Goal: Communication & Community: Answer question/provide support

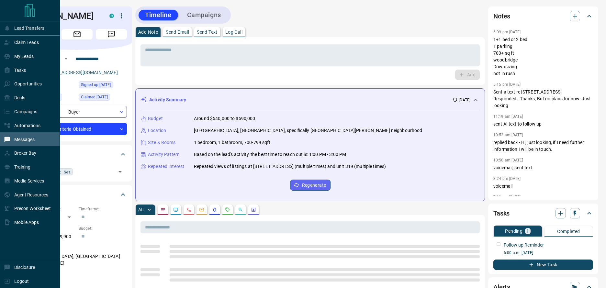
click at [32, 141] on p "Messages" at bounding box center [24, 139] width 20 height 5
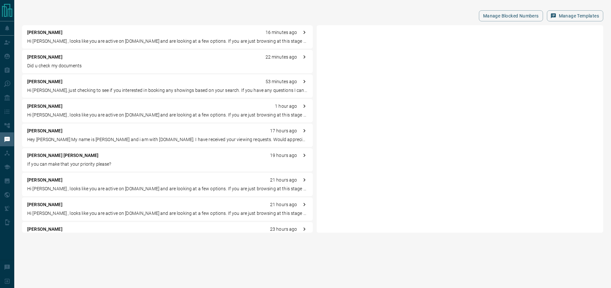
click at [113, 41] on p "Hi [PERSON_NAME] , looks like you are active on [DOMAIN_NAME] and are looking a…" at bounding box center [167, 41] width 280 height 7
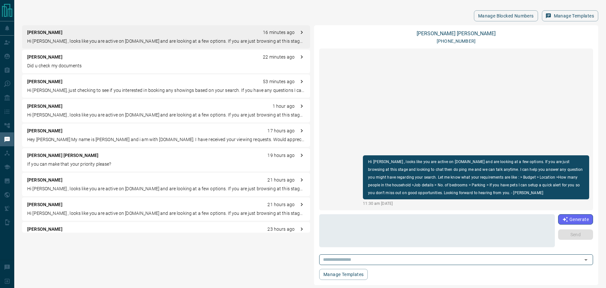
click at [108, 62] on div "[PERSON_NAME] 22 minutes ago Did u check my documents" at bounding box center [166, 61] width 288 height 23
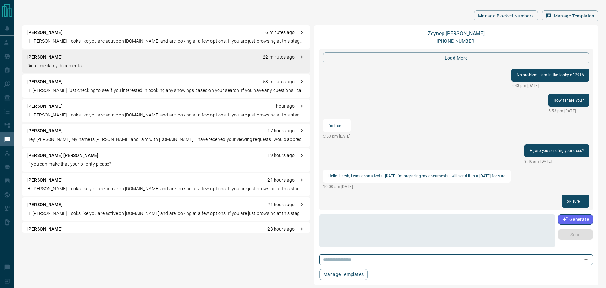
scroll to position [622, 0]
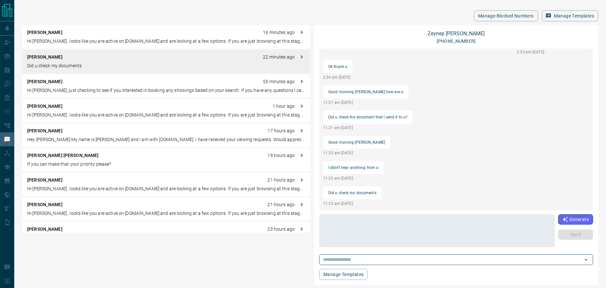
click at [66, 35] on div "[PERSON_NAME] 16 minutes ago" at bounding box center [166, 32] width 278 height 7
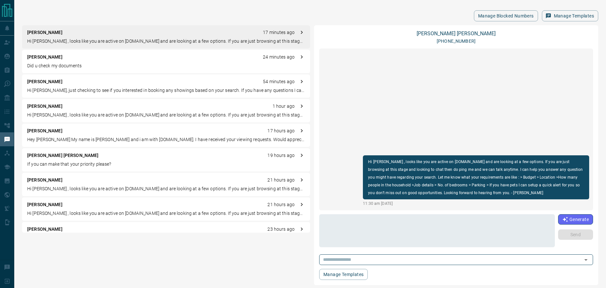
scroll to position [0, 0]
click at [66, 63] on p "Did u check my documents" at bounding box center [166, 65] width 278 height 7
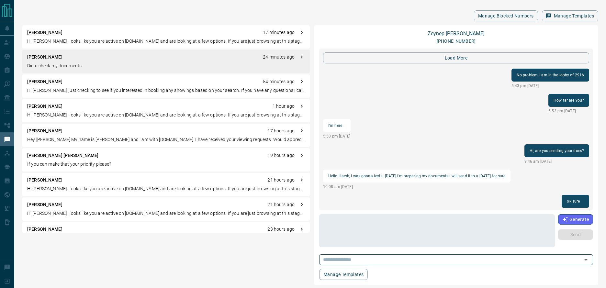
scroll to position [622, 0]
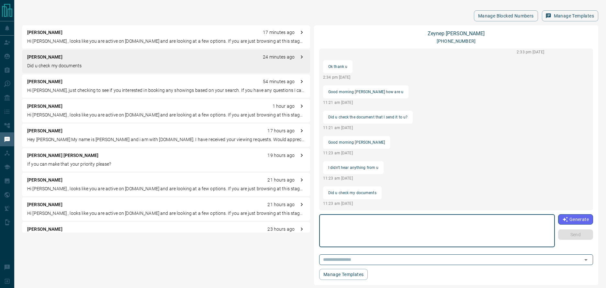
click at [364, 221] on textarea at bounding box center [437, 231] width 227 height 28
type textarea "**********"
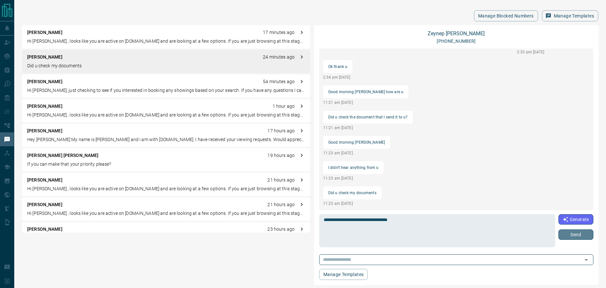
drag, startPoint x: 570, startPoint y: 237, endPoint x: 570, endPoint y: 231, distance: 5.5
click at [570, 237] on button "Send" at bounding box center [575, 235] width 35 height 10
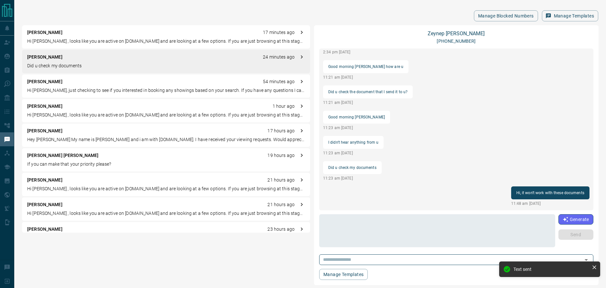
click at [88, 61] on div "[PERSON_NAME] 24 minutes ago Did u check my documents" at bounding box center [166, 61] width 288 height 23
click at [87, 95] on div "[PERSON_NAME] 54 minutes ago Hi [PERSON_NAME], just checking to see if you inte…" at bounding box center [166, 85] width 288 height 23
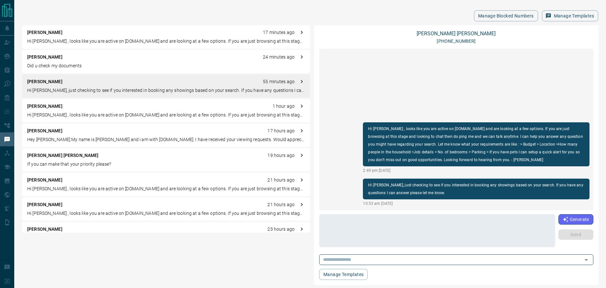
click at [87, 112] on p "Hi [PERSON_NAME] , looks like you are active on [DOMAIN_NAME] and are looking a…" at bounding box center [166, 115] width 278 height 7
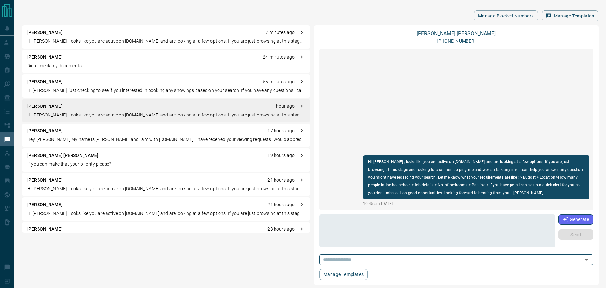
click at [83, 132] on div "[PERSON_NAME] 17 hours ago" at bounding box center [166, 131] width 278 height 7
